Goal: Transaction & Acquisition: Purchase product/service

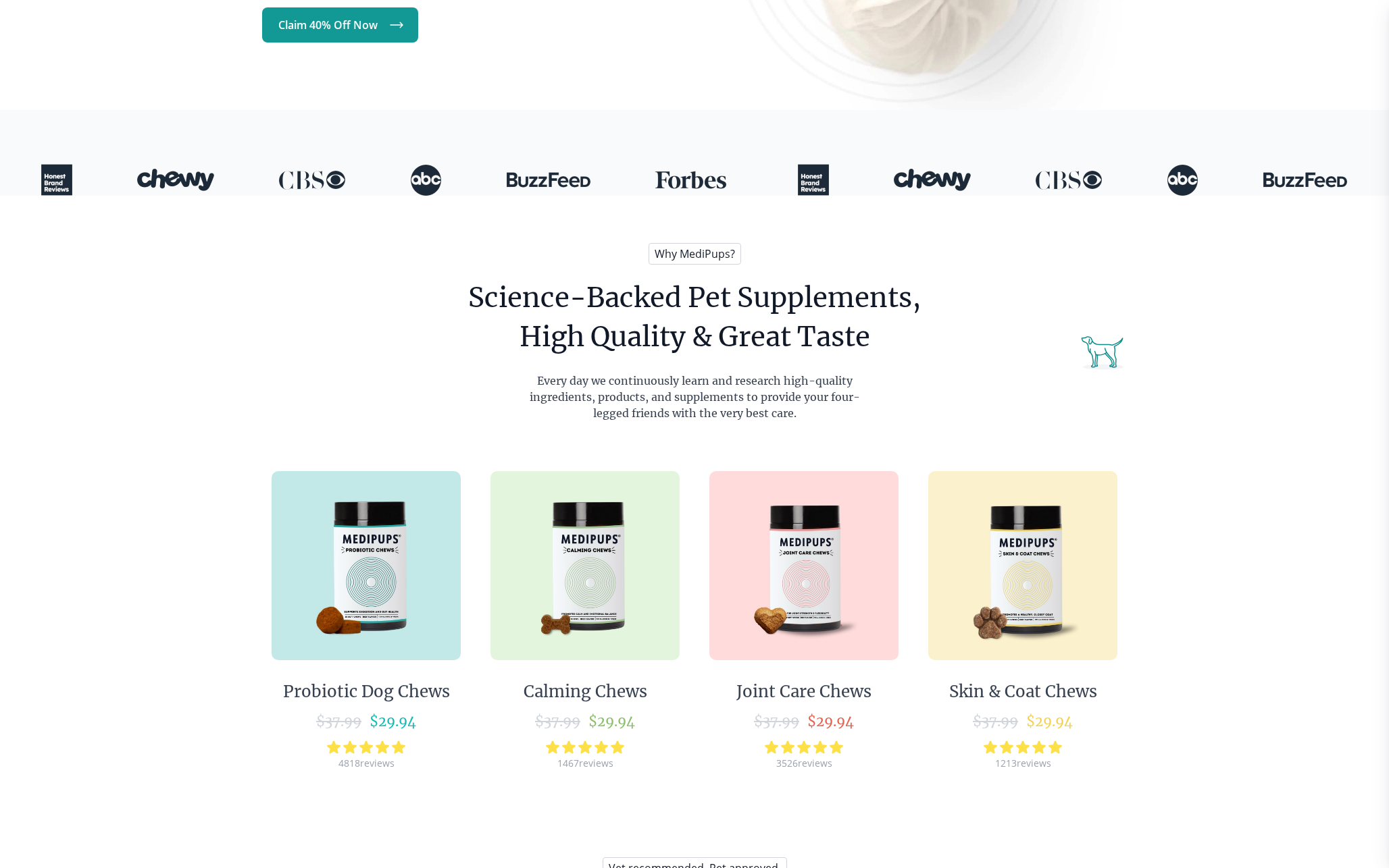
scroll to position [534, 0]
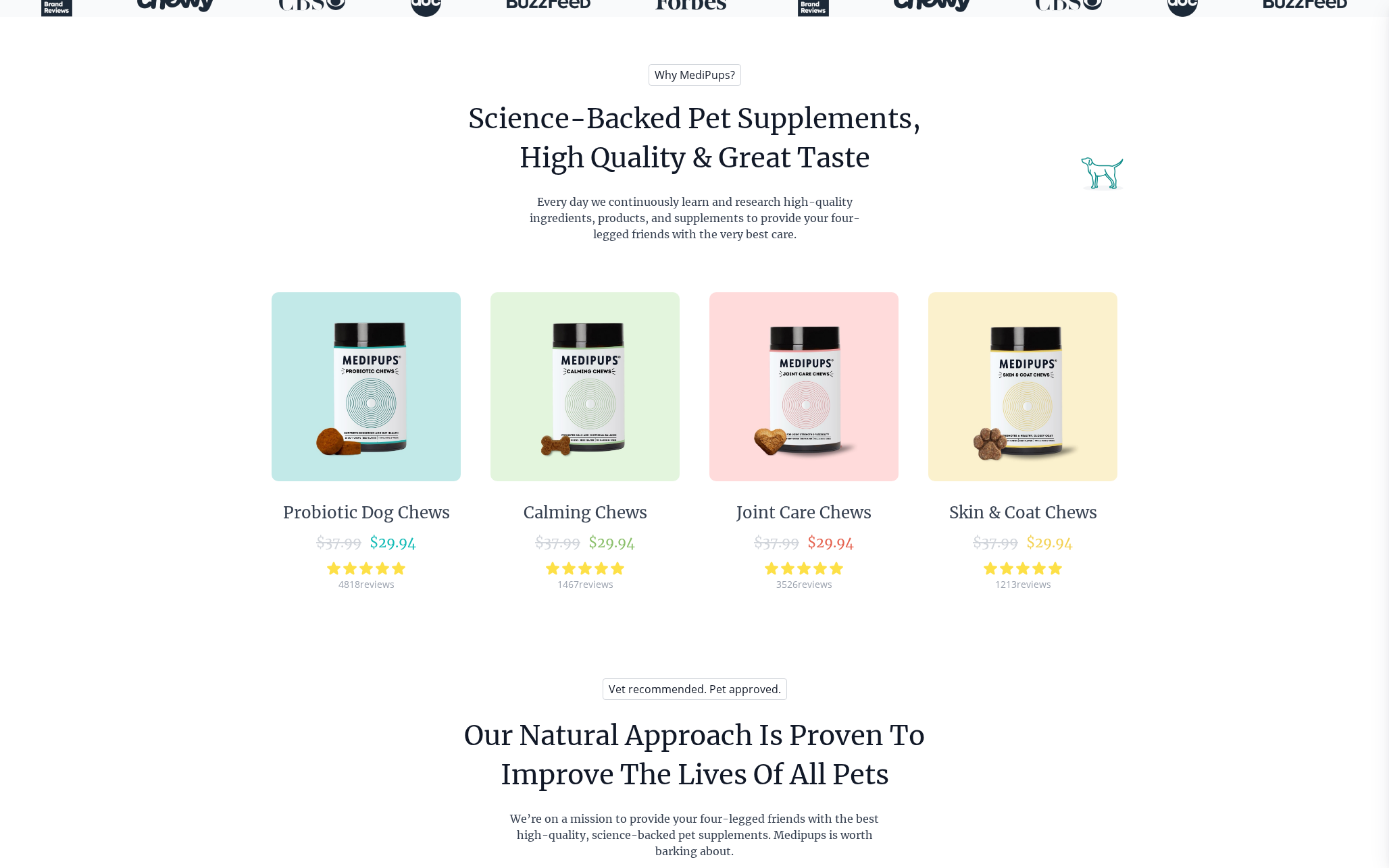
click at [595, 393] on img at bounding box center [585, 387] width 189 height 189
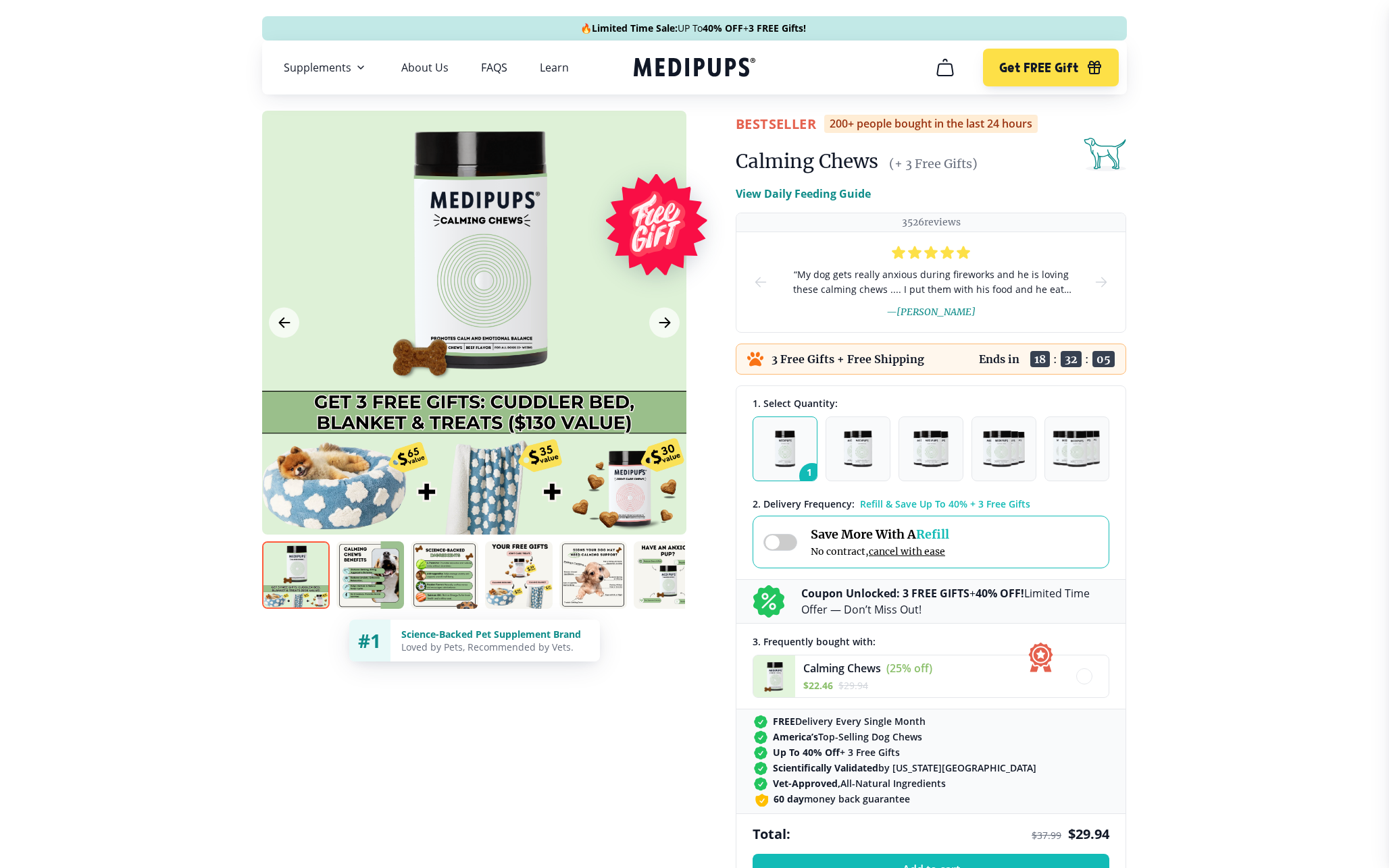
click at [781, 539] on span at bounding box center [779, 542] width 34 height 17
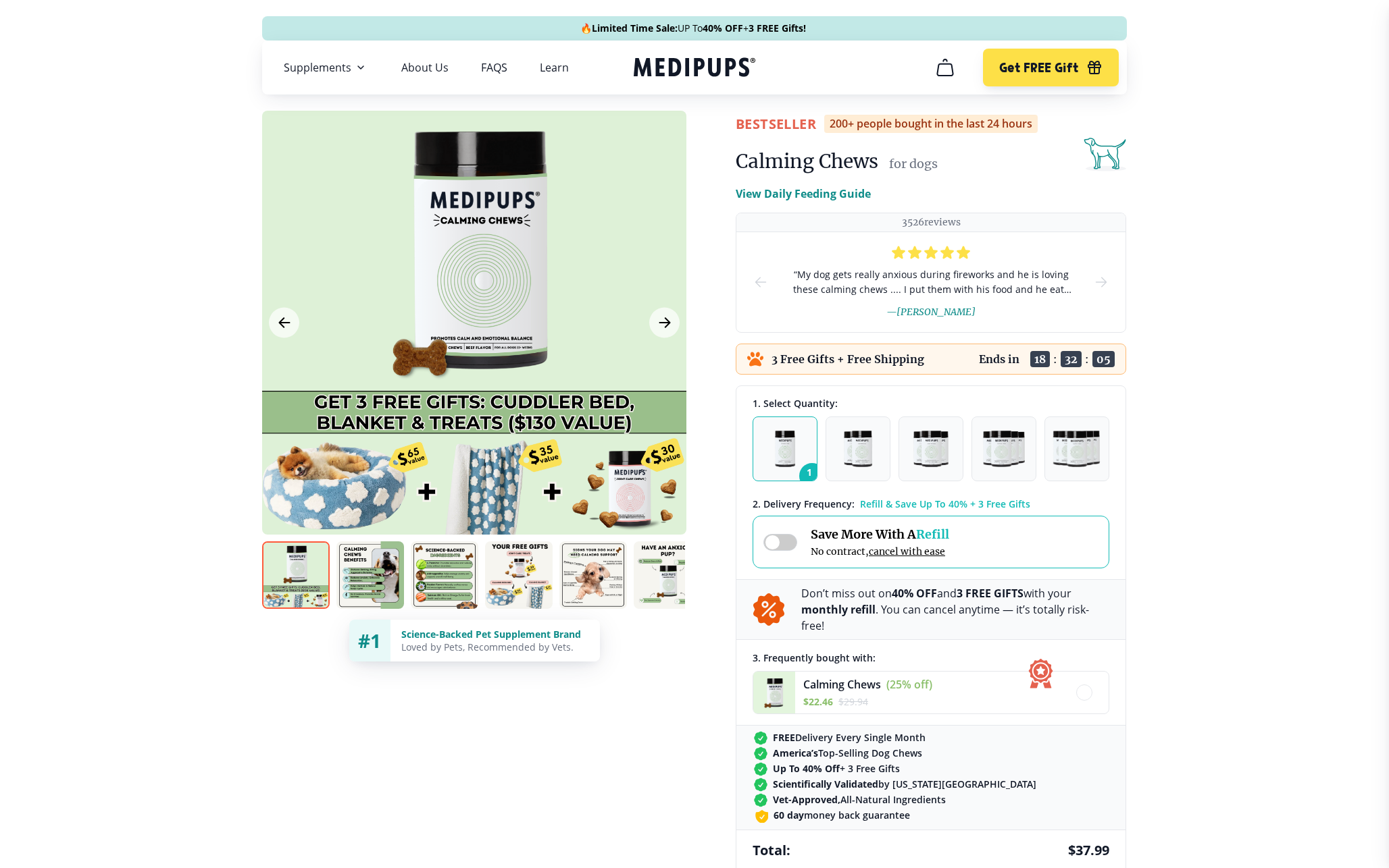
click at [781, 539] on span at bounding box center [779, 542] width 34 height 17
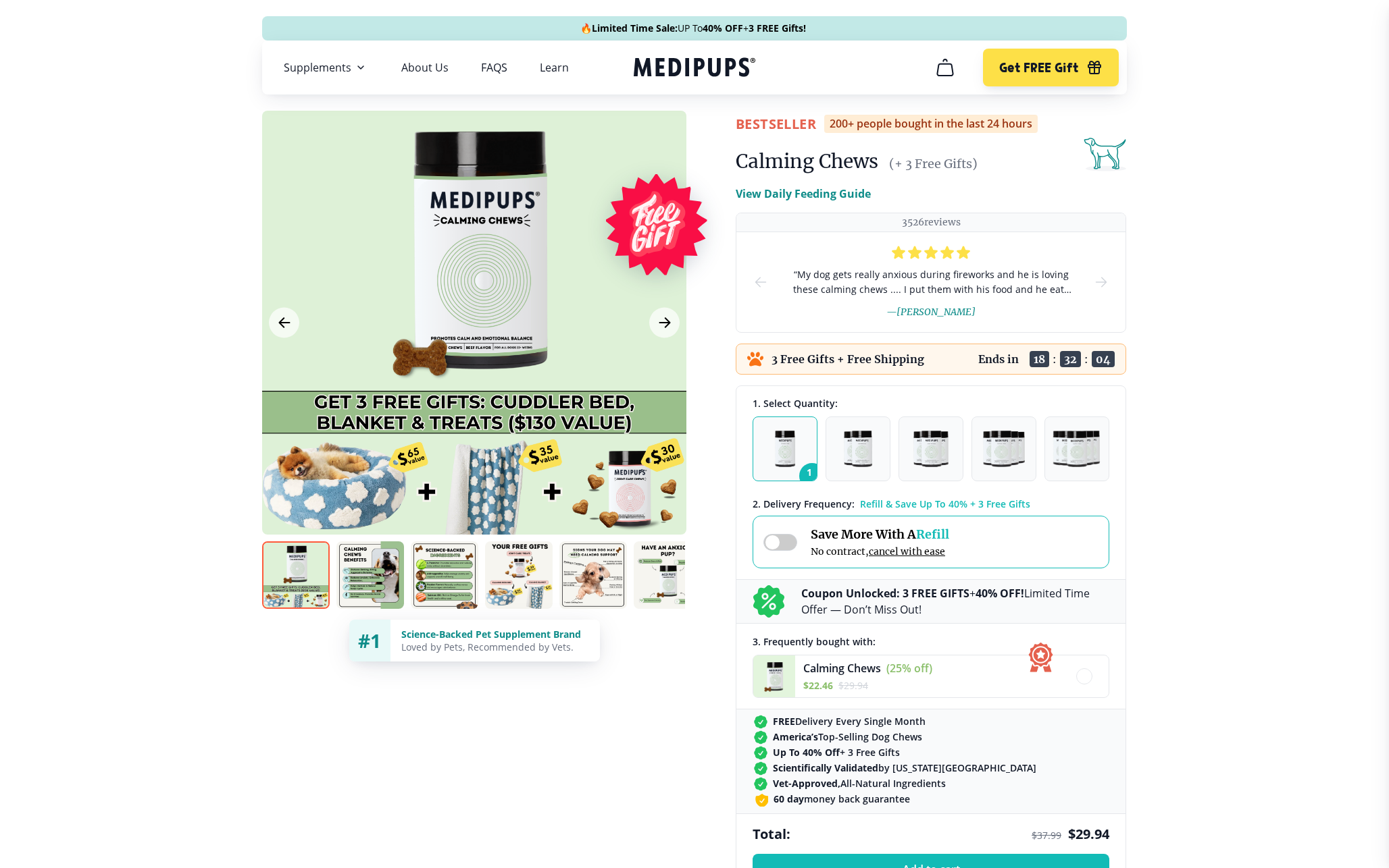
click at [781, 539] on span at bounding box center [779, 542] width 34 height 17
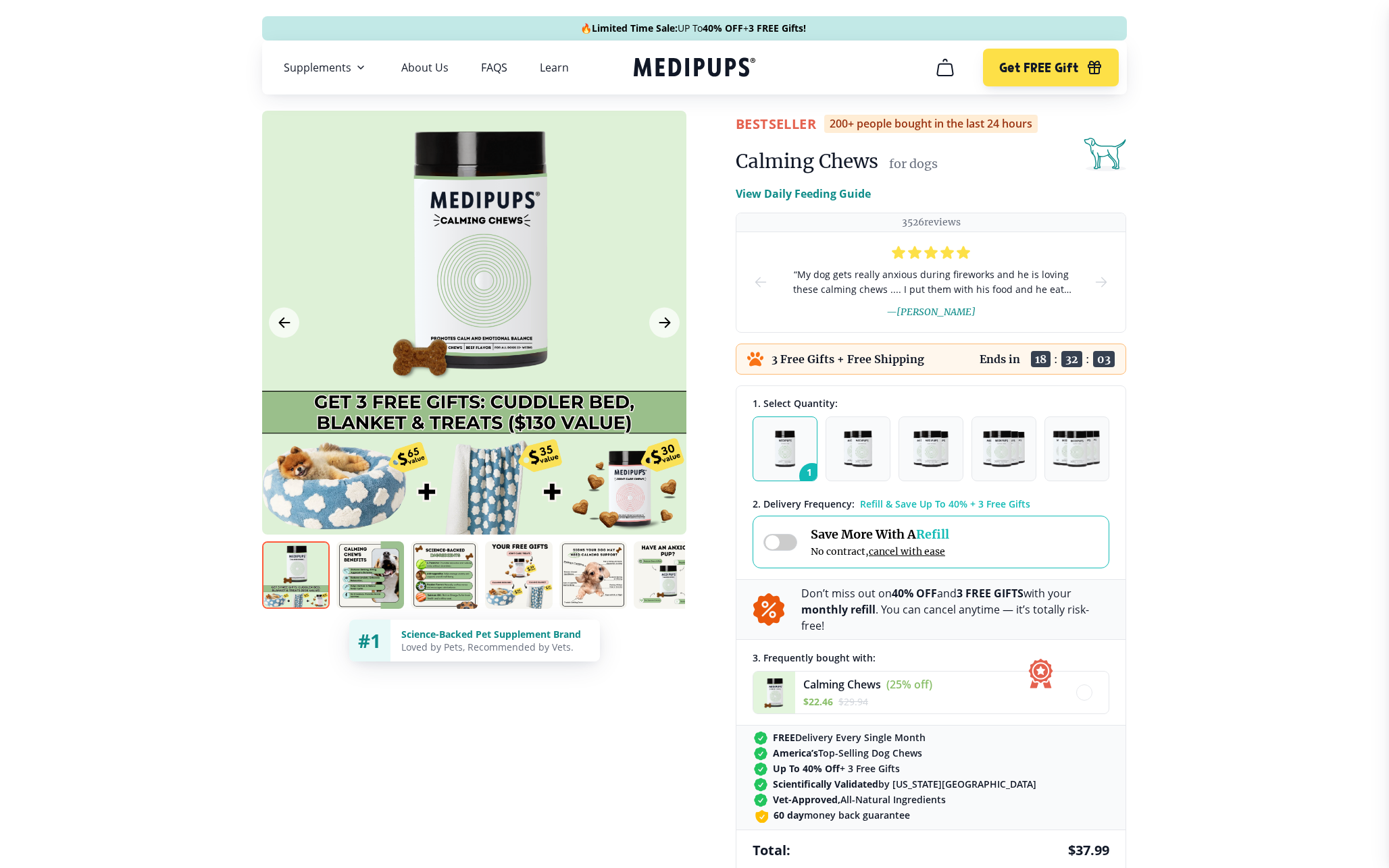
click at [781, 539] on span at bounding box center [779, 542] width 34 height 17
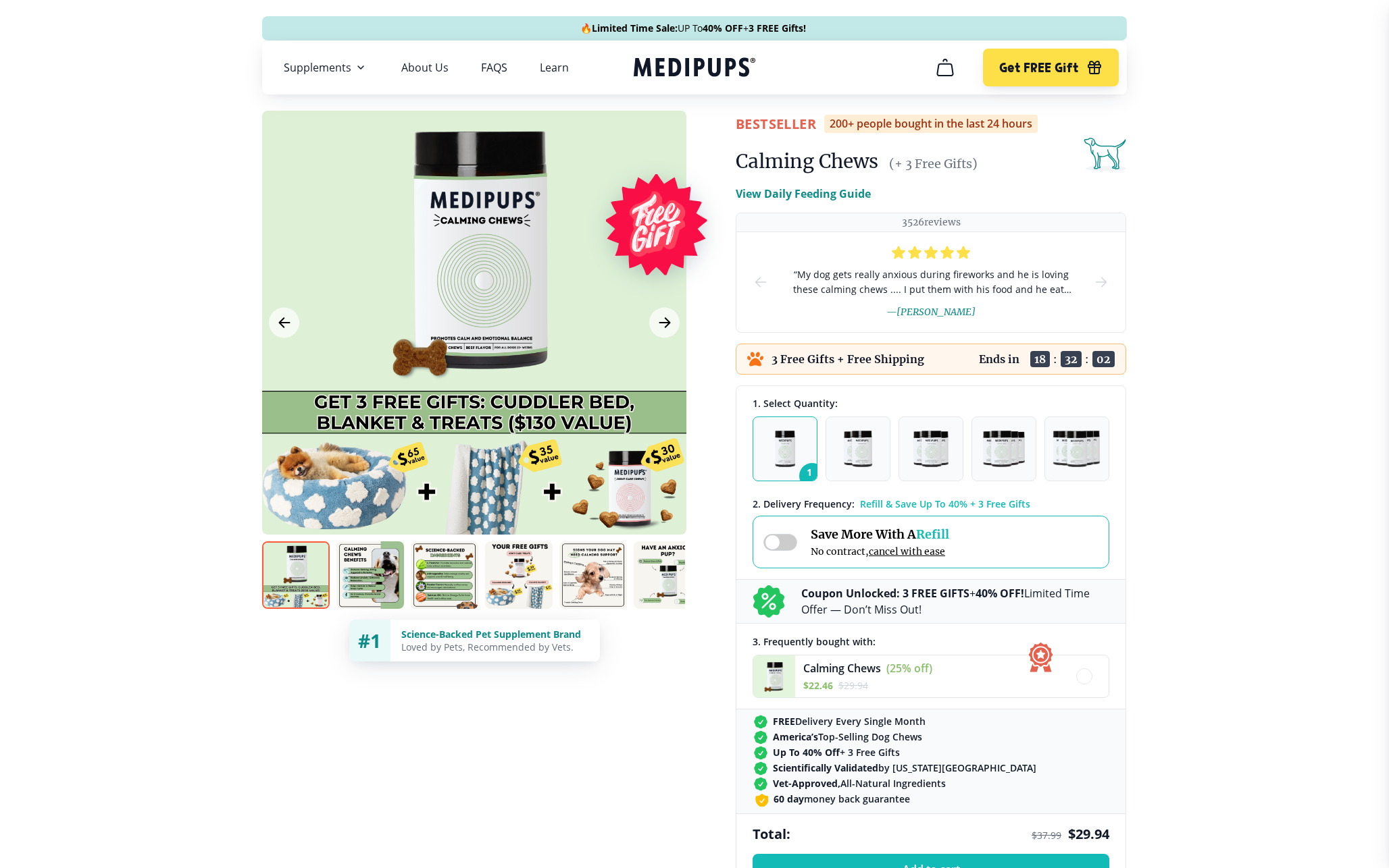
click at [781, 539] on span at bounding box center [779, 542] width 34 height 17
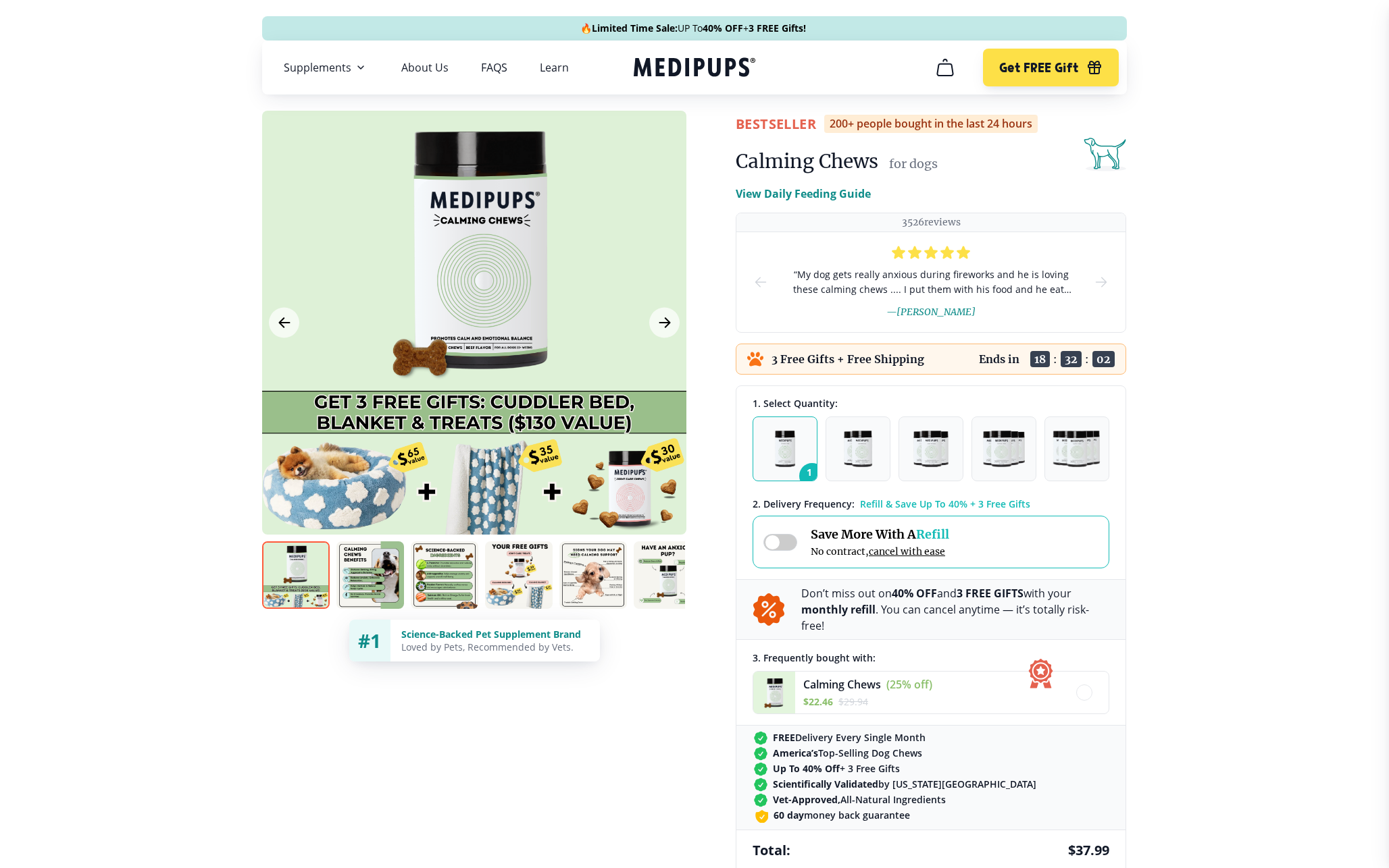
click at [781, 539] on span at bounding box center [779, 542] width 34 height 17
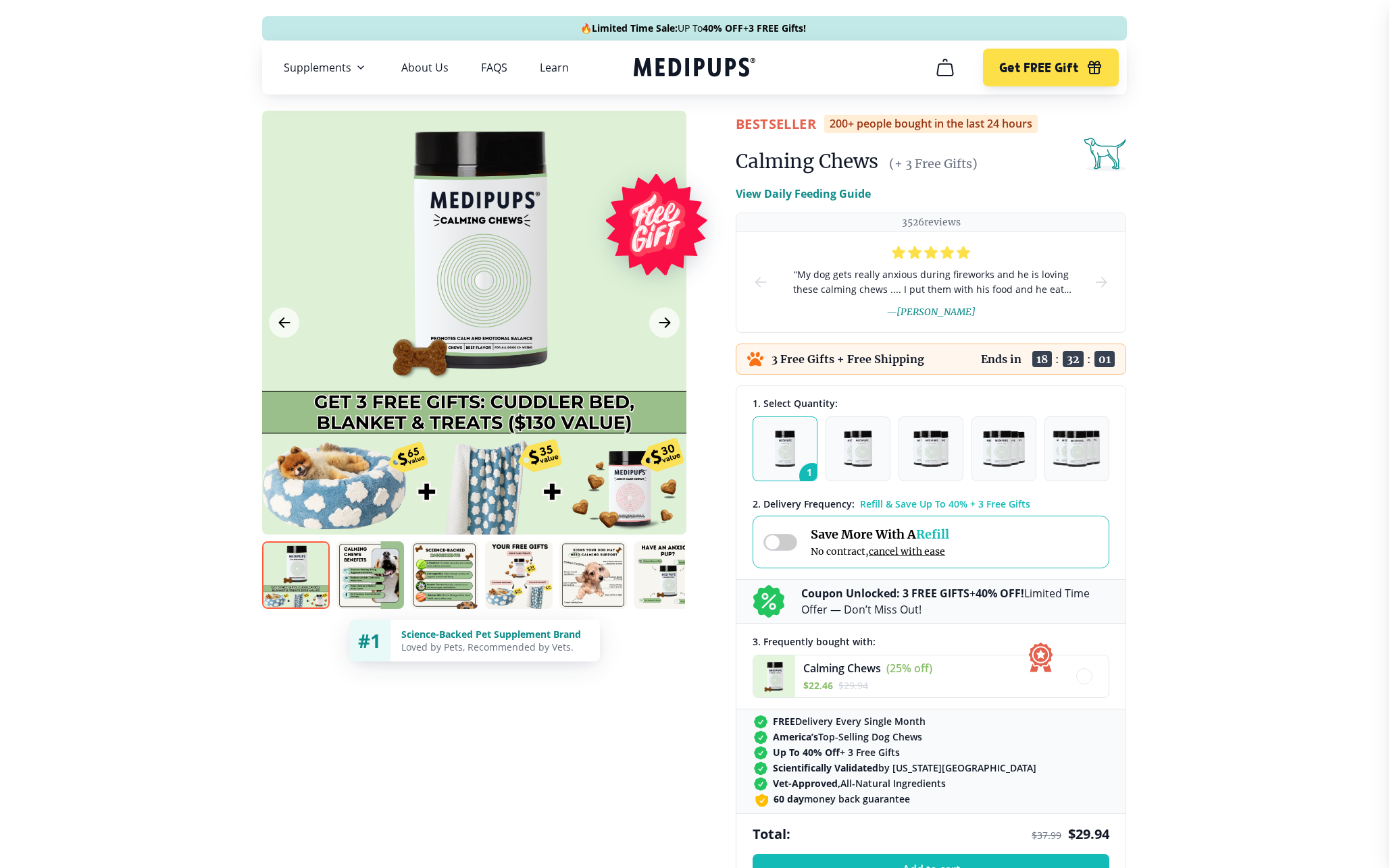
click at [781, 539] on span at bounding box center [779, 542] width 34 height 17
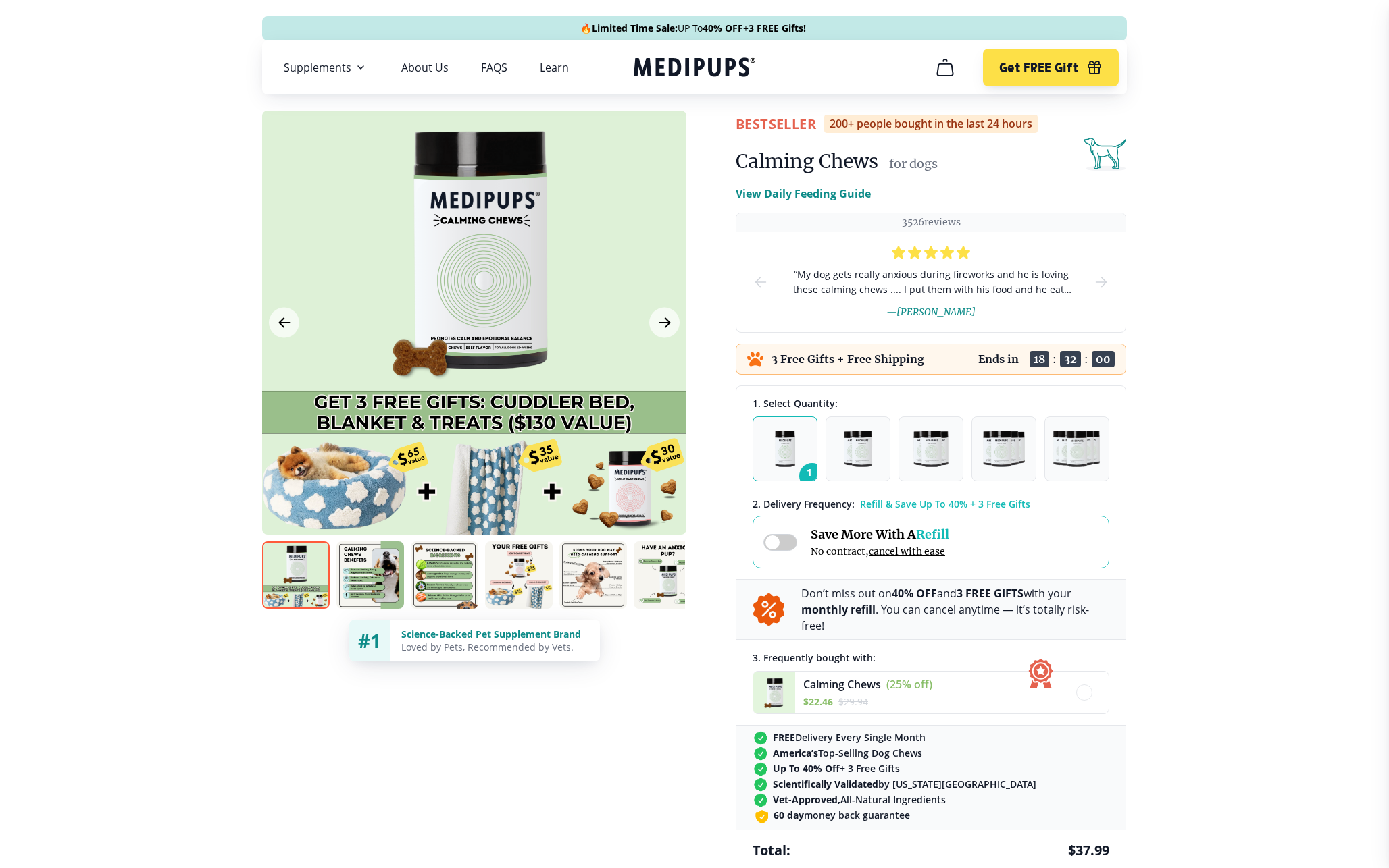
click at [781, 539] on span at bounding box center [779, 542] width 34 height 17
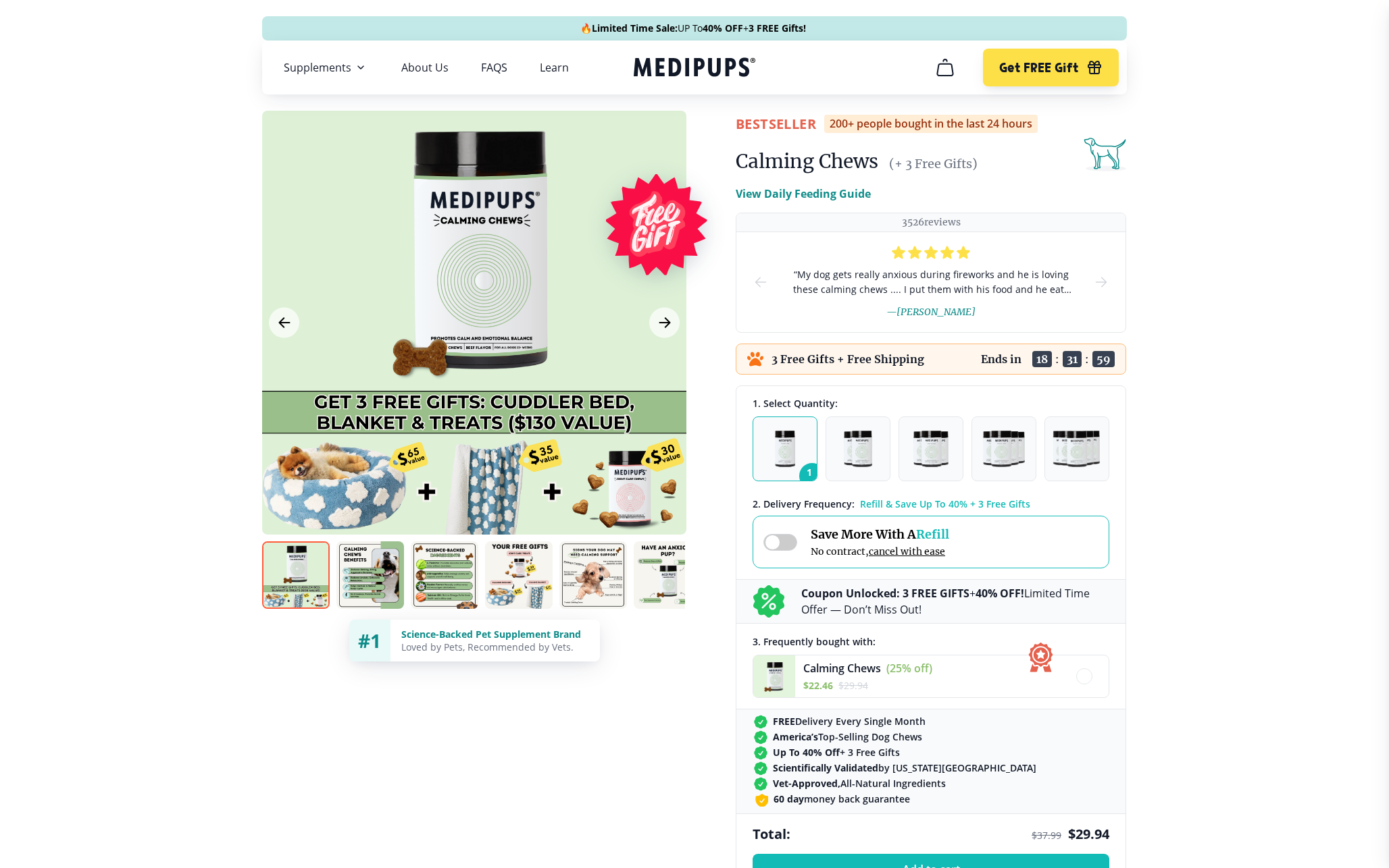
click at [781, 539] on span at bounding box center [779, 542] width 34 height 17
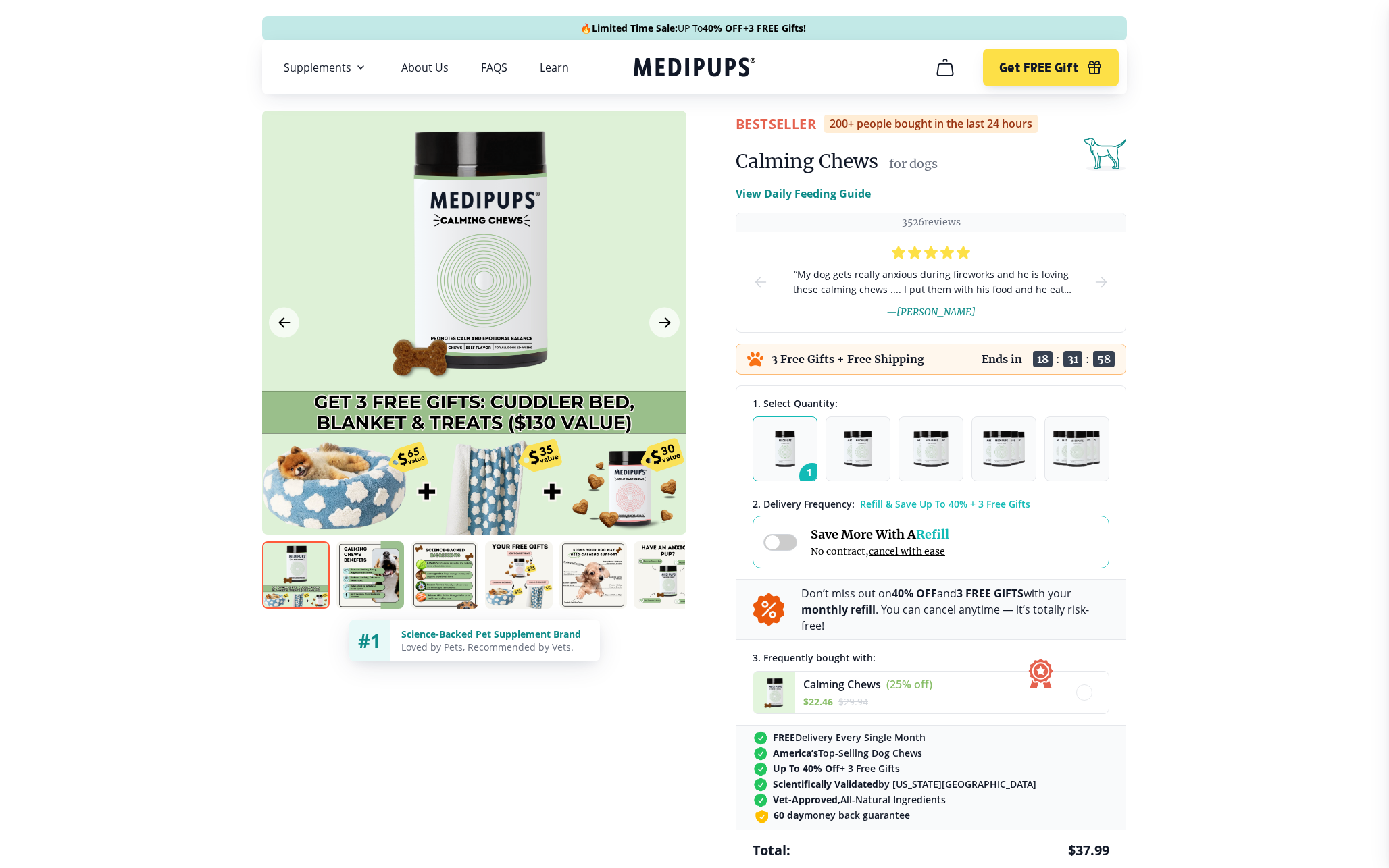
click at [781, 539] on span at bounding box center [779, 542] width 34 height 17
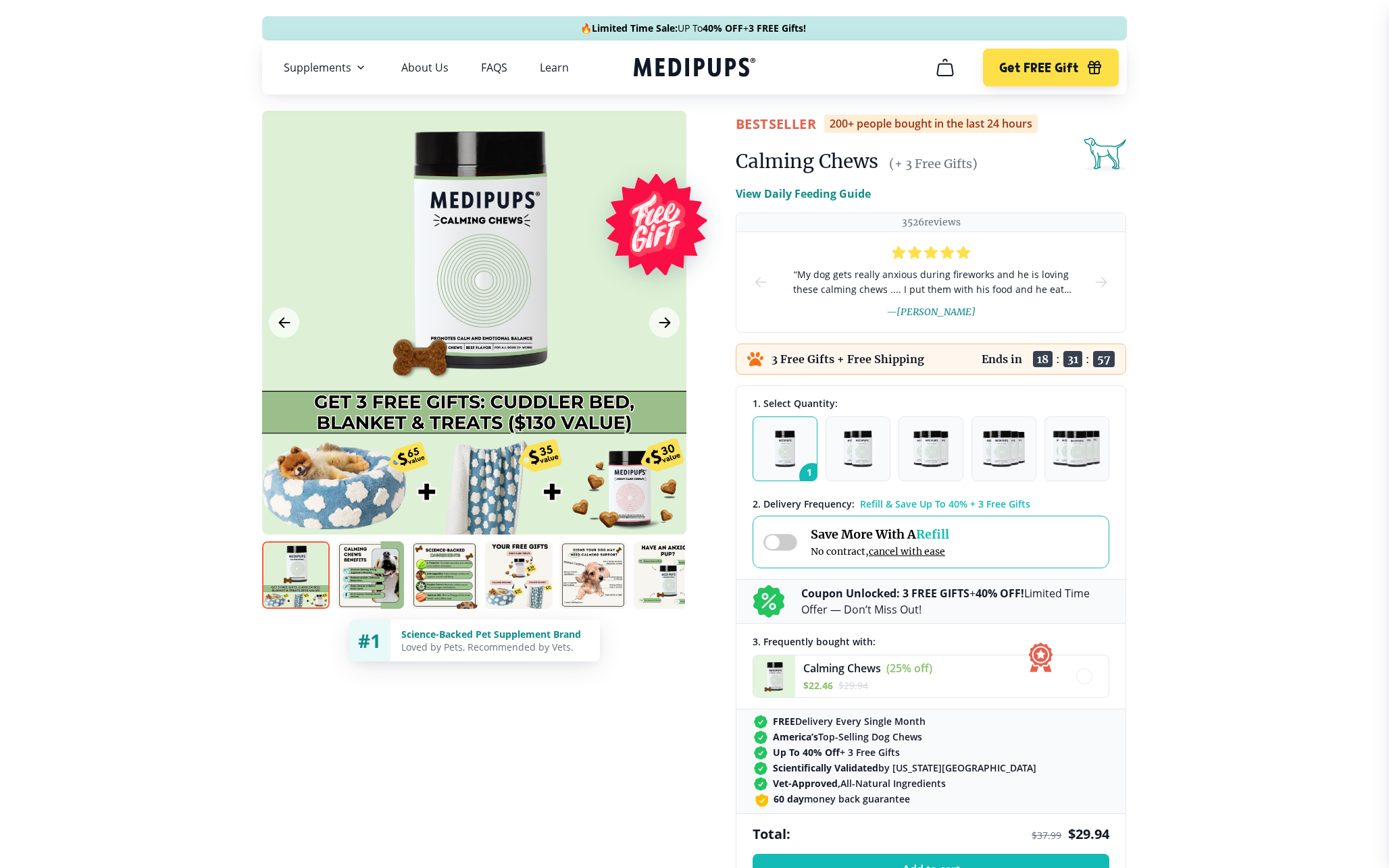
click at [781, 539] on span at bounding box center [779, 542] width 34 height 17
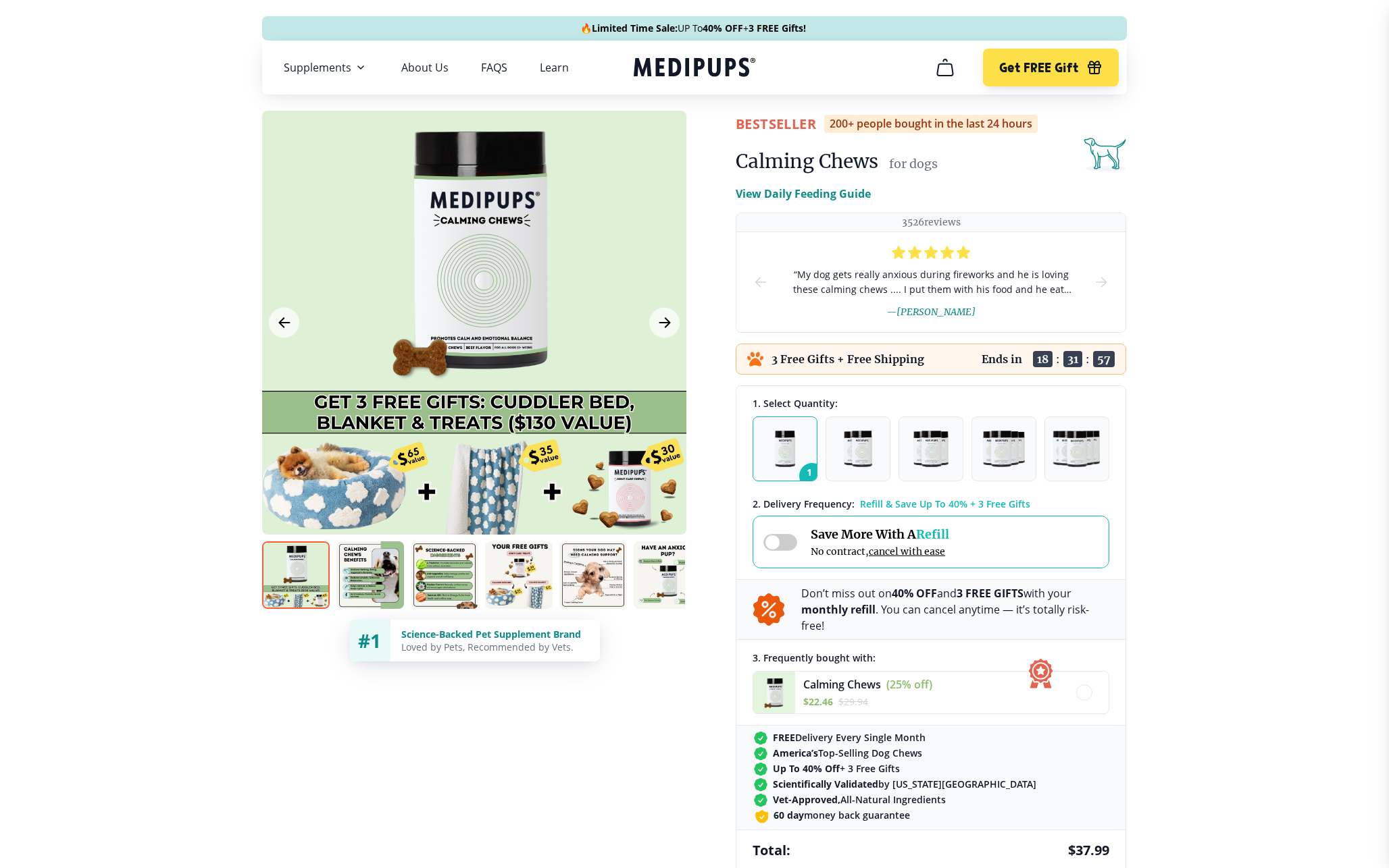
click at [781, 539] on span at bounding box center [779, 542] width 34 height 17
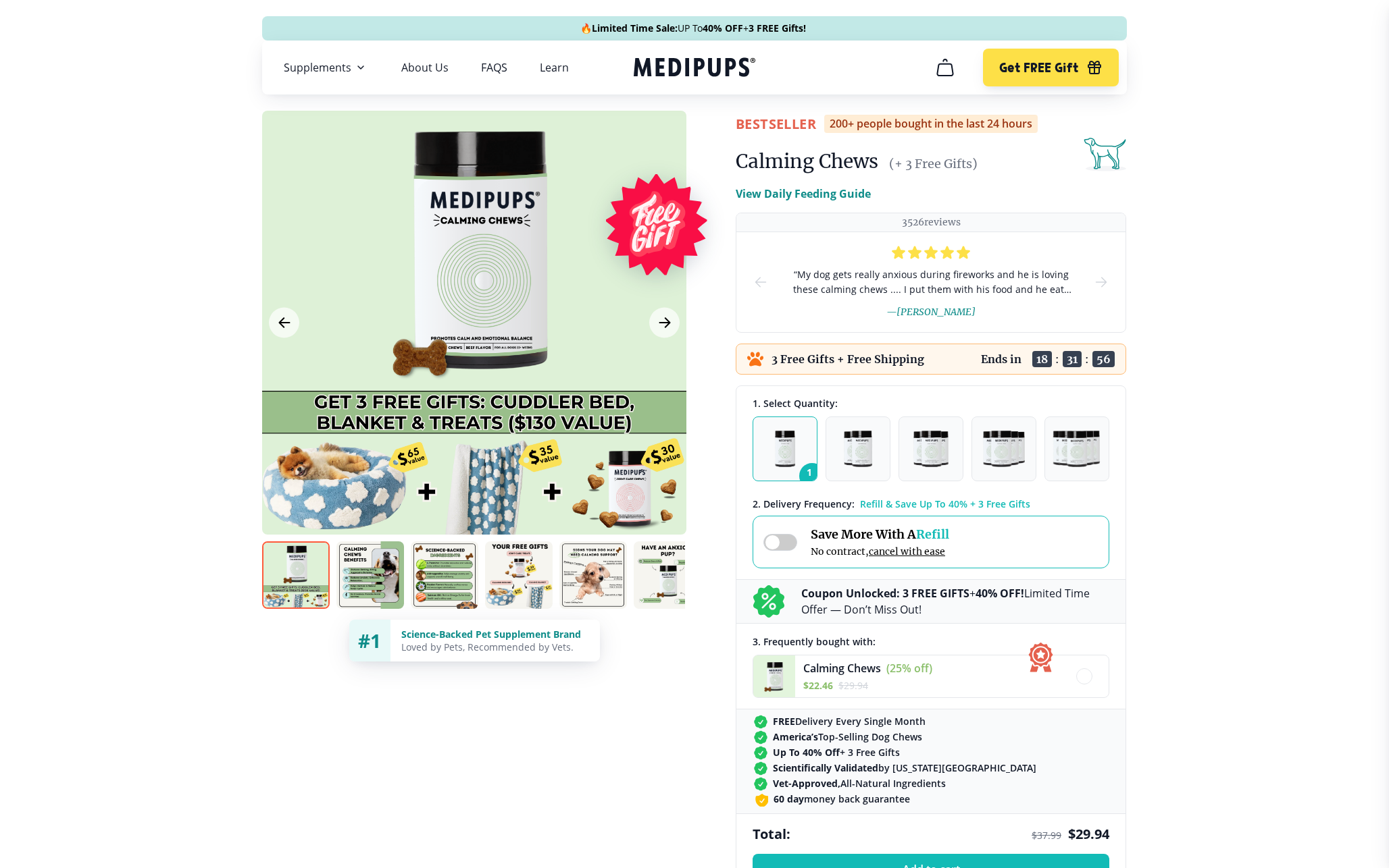
click at [781, 539] on span at bounding box center [779, 542] width 34 height 17
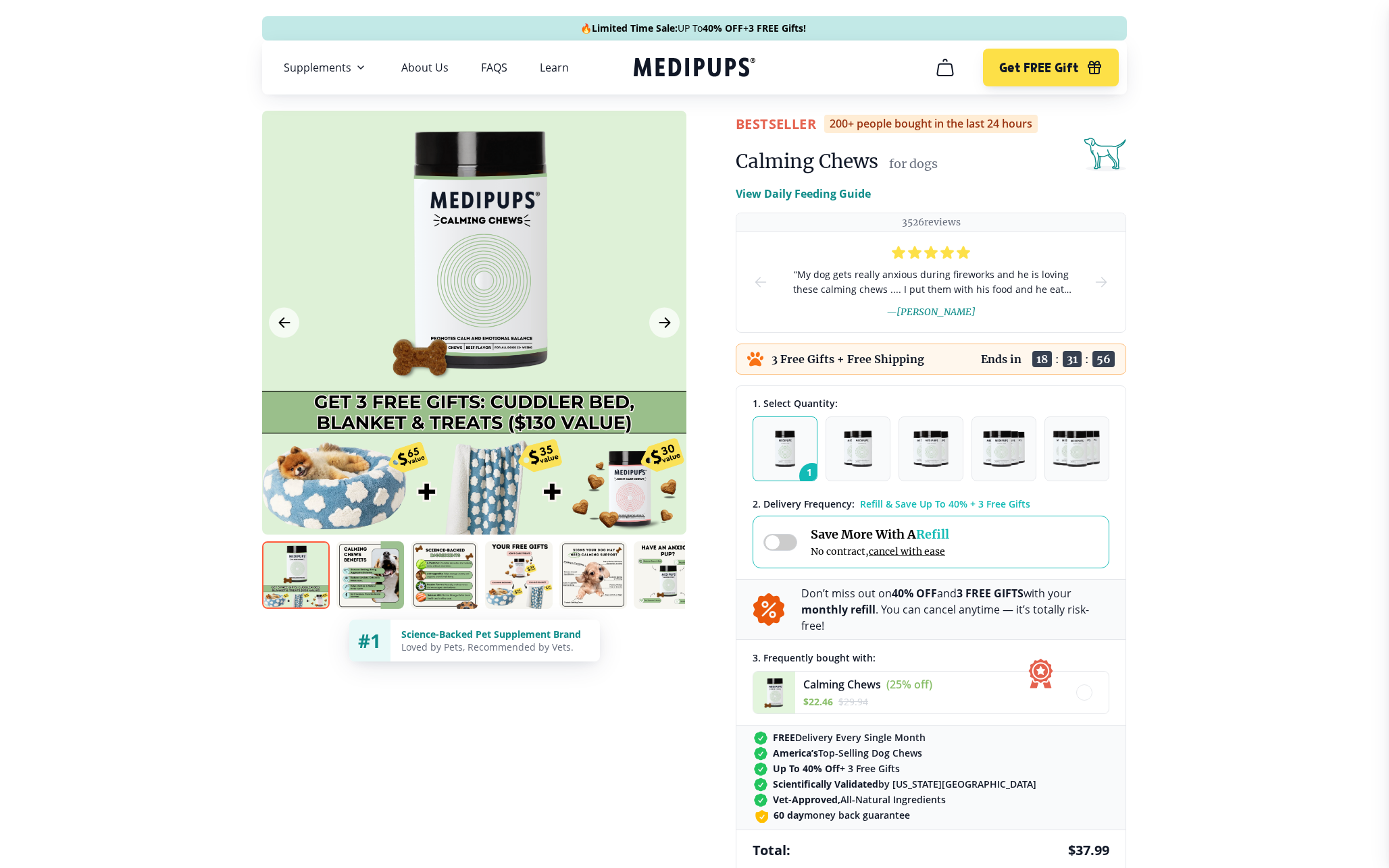
click at [781, 539] on span at bounding box center [779, 542] width 34 height 17
